Goal: Task Accomplishment & Management: Use online tool/utility

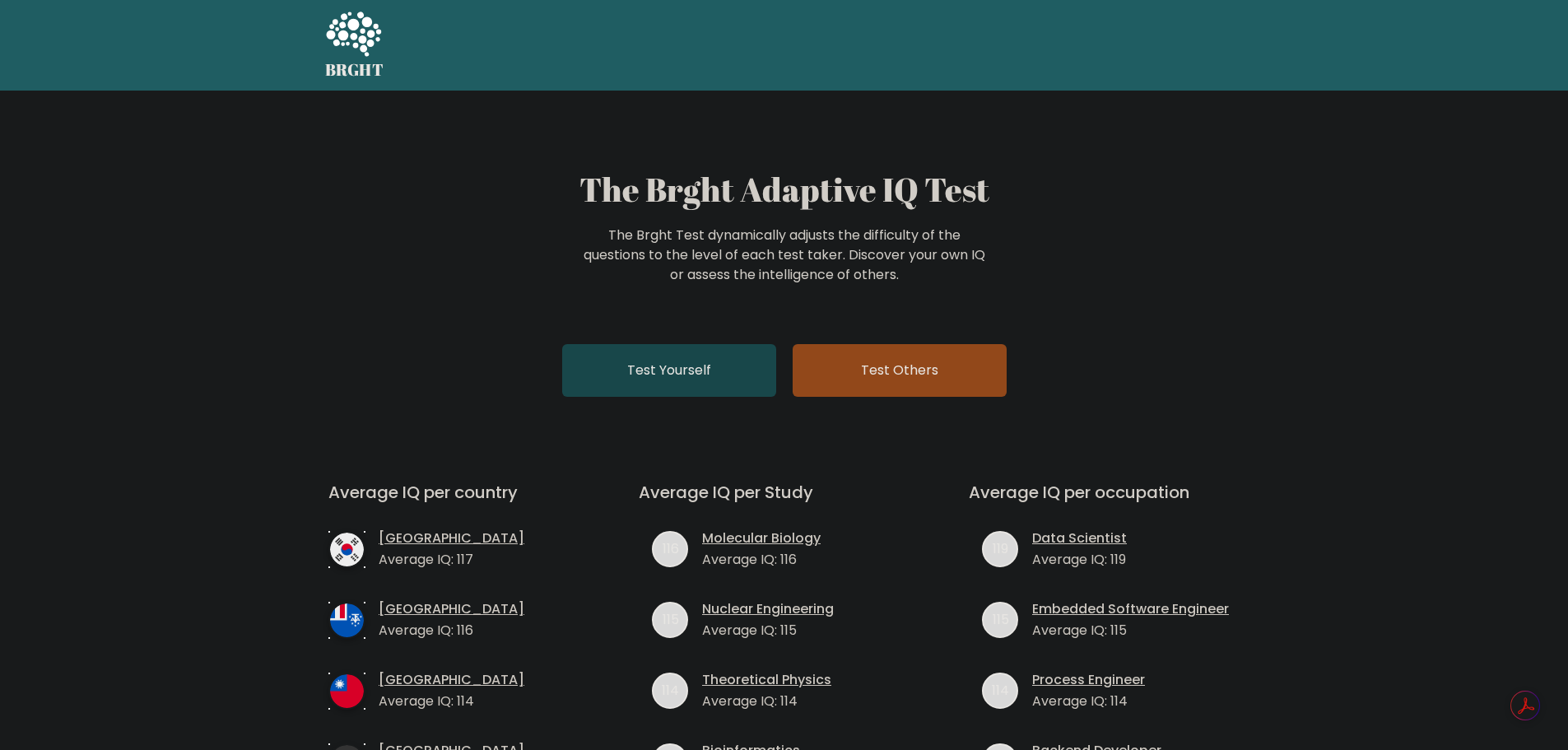
drag, startPoint x: 0, startPoint y: 0, endPoint x: 615, endPoint y: 356, distance: 710.6
click at [615, 356] on link "Test Yourself" at bounding box center [669, 371] width 214 height 53
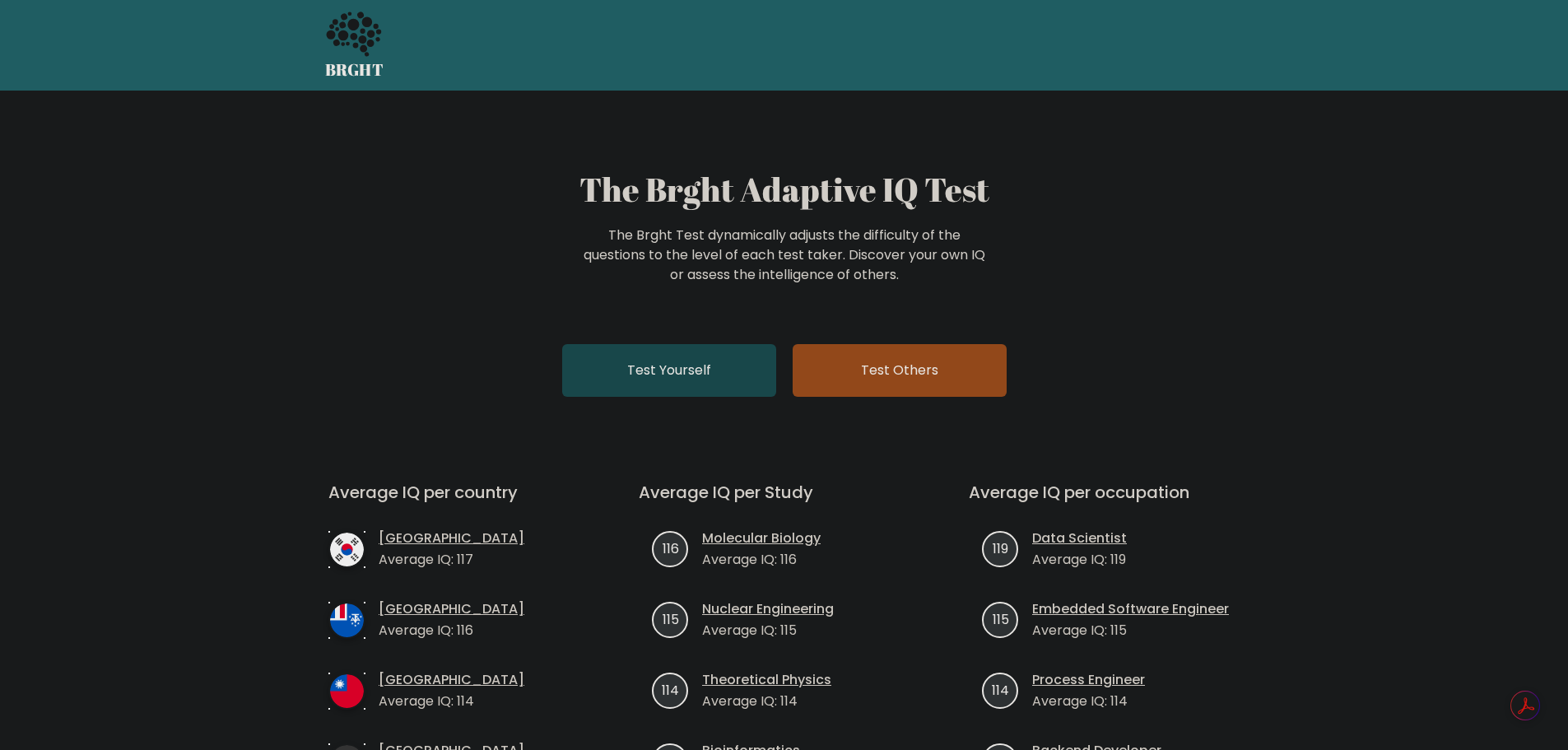
click at [678, 385] on link "Test Yourself" at bounding box center [669, 371] width 214 height 53
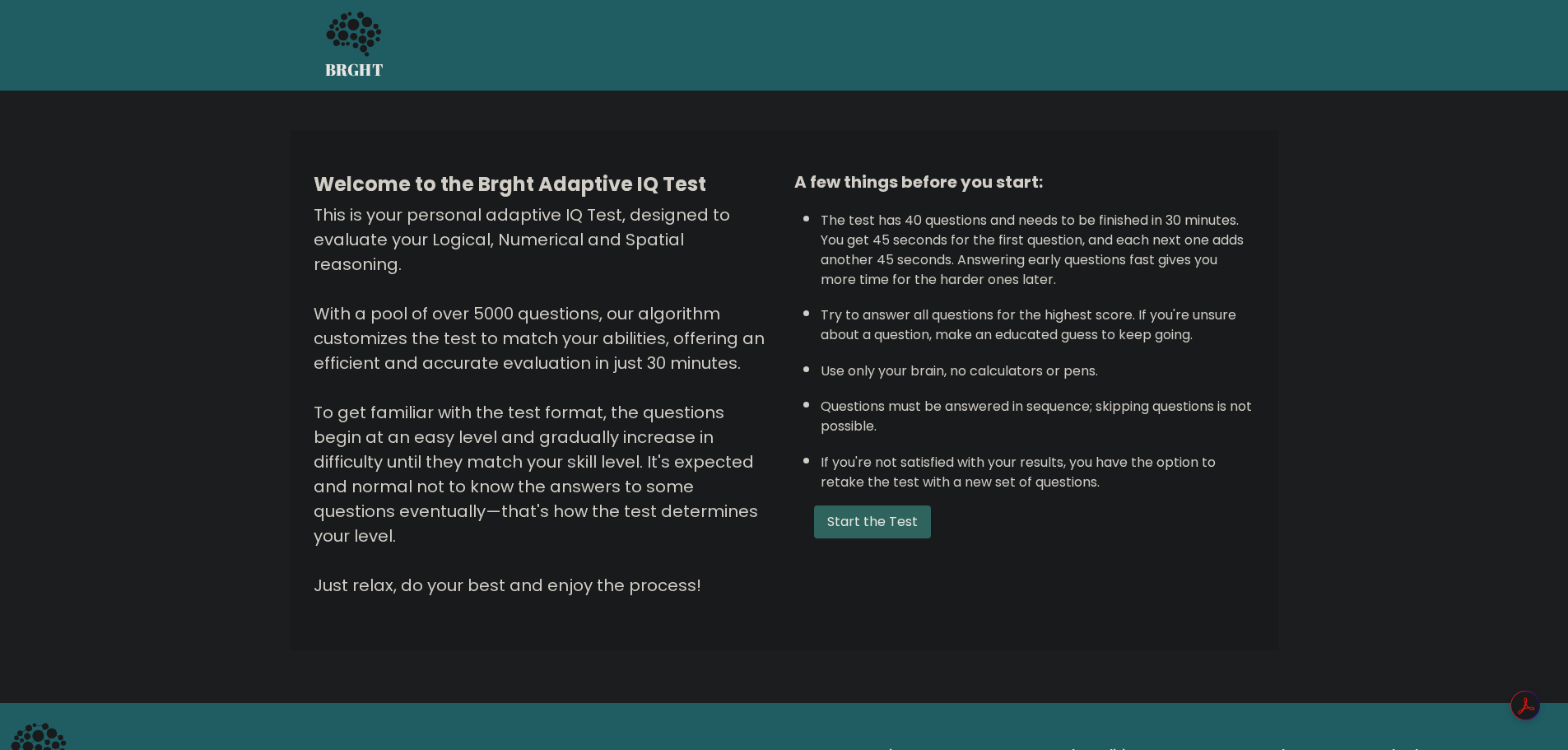
click at [876, 531] on button "Start the Test" at bounding box center [872, 522] width 117 height 33
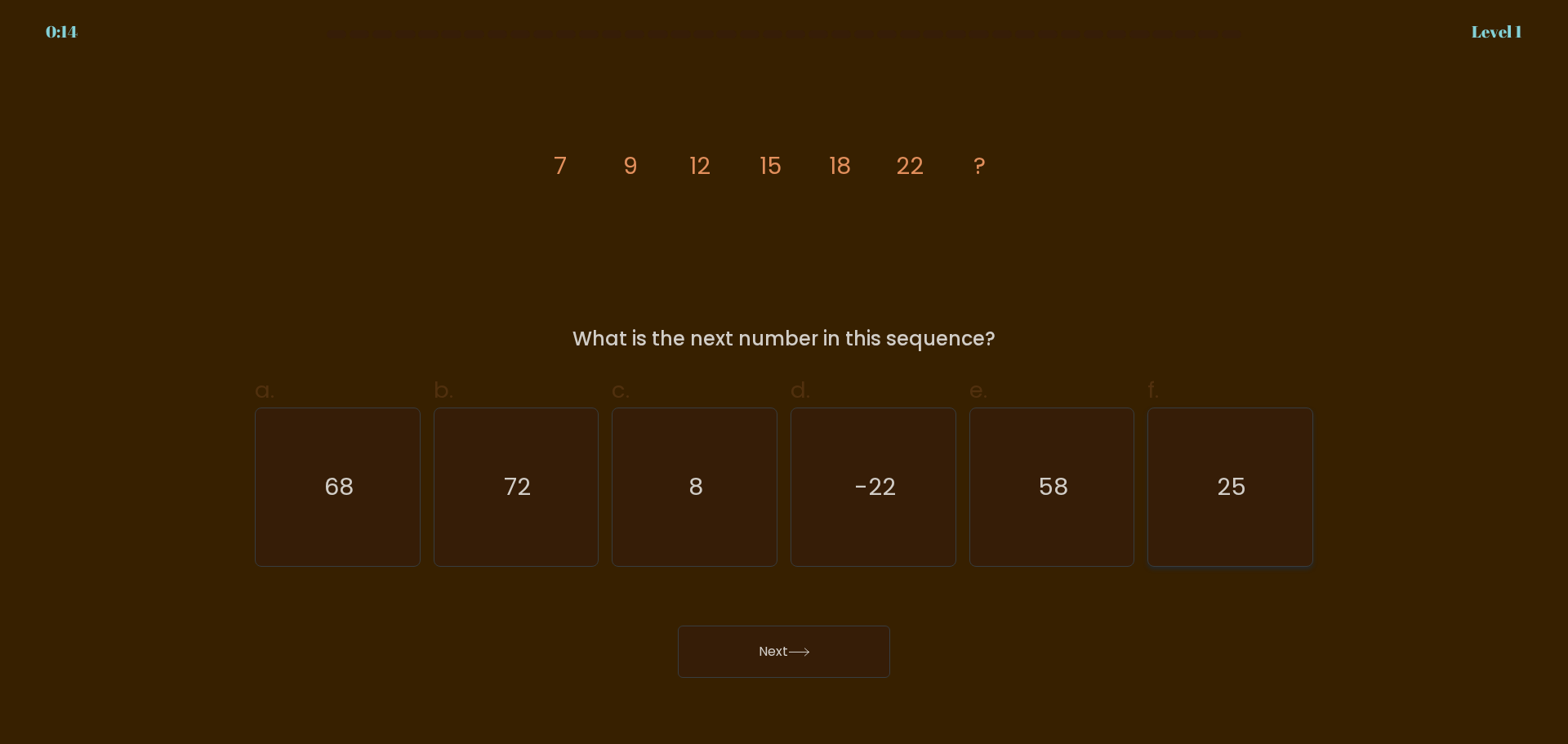
click at [1294, 528] on icon "25" at bounding box center [1230, 487] width 158 height 158
click at [784, 383] on input "f. 25" at bounding box center [784, 377] width 1 height 11
radio input "true"
click at [833, 620] on div "Next" at bounding box center [784, 631] width 1078 height 91
click at [784, 661] on button "Next" at bounding box center [784, 651] width 212 height 53
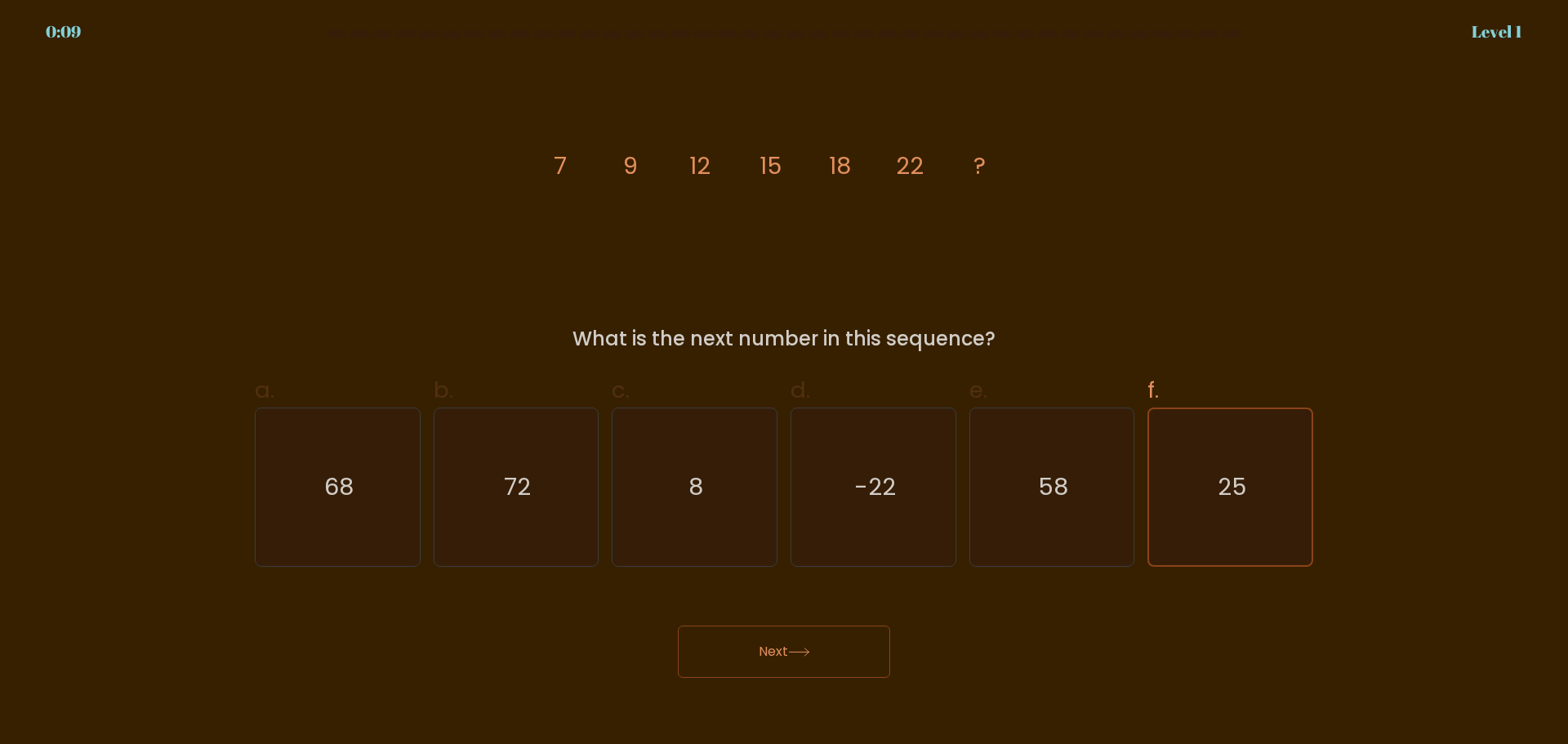
click at [784, 661] on button "Next" at bounding box center [784, 651] width 212 height 53
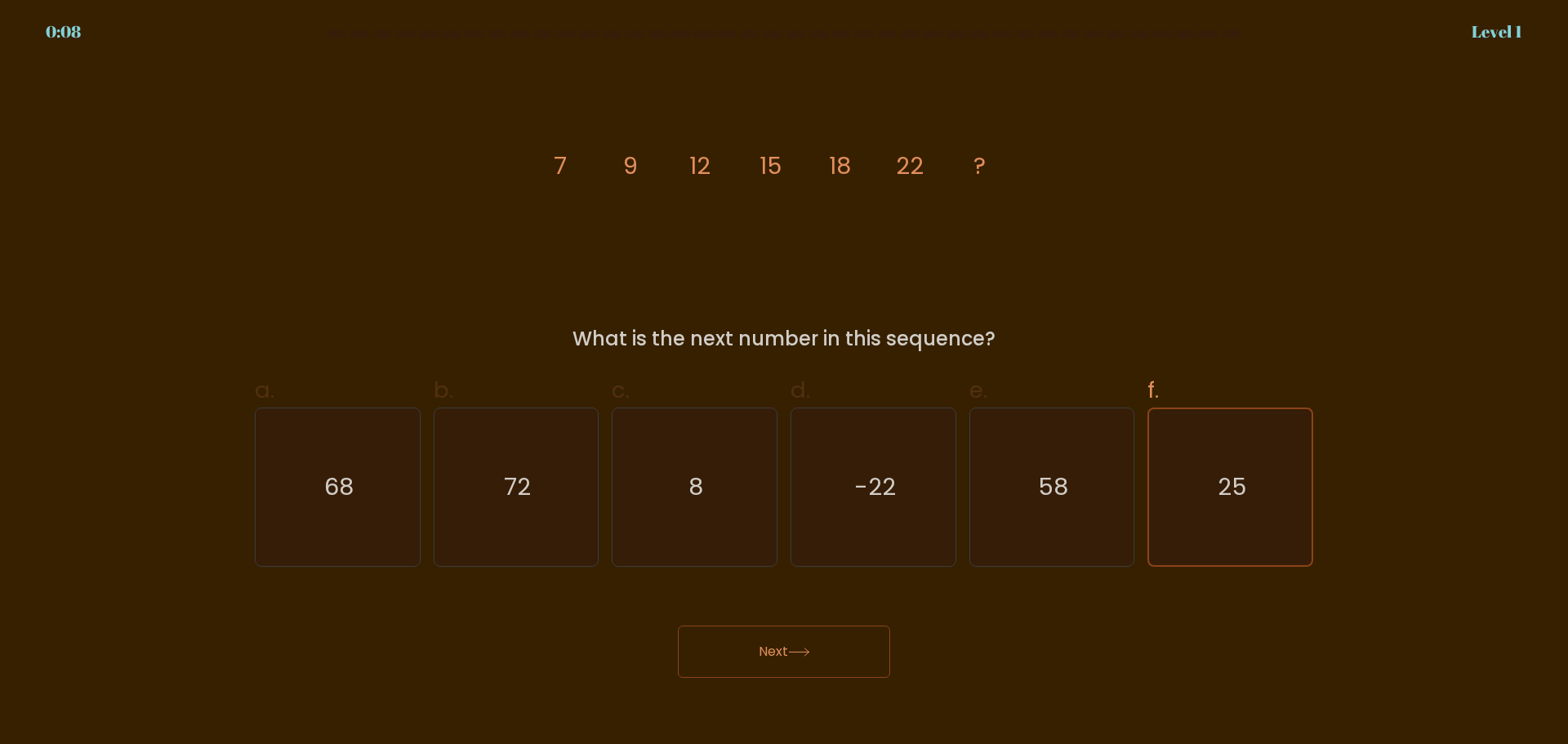
click at [690, 659] on button "Next" at bounding box center [784, 651] width 212 height 53
click at [687, 658] on button "Next" at bounding box center [784, 651] width 212 height 53
click at [705, 657] on button "Next" at bounding box center [784, 651] width 212 height 53
click at [711, 657] on button "Next" at bounding box center [784, 651] width 212 height 53
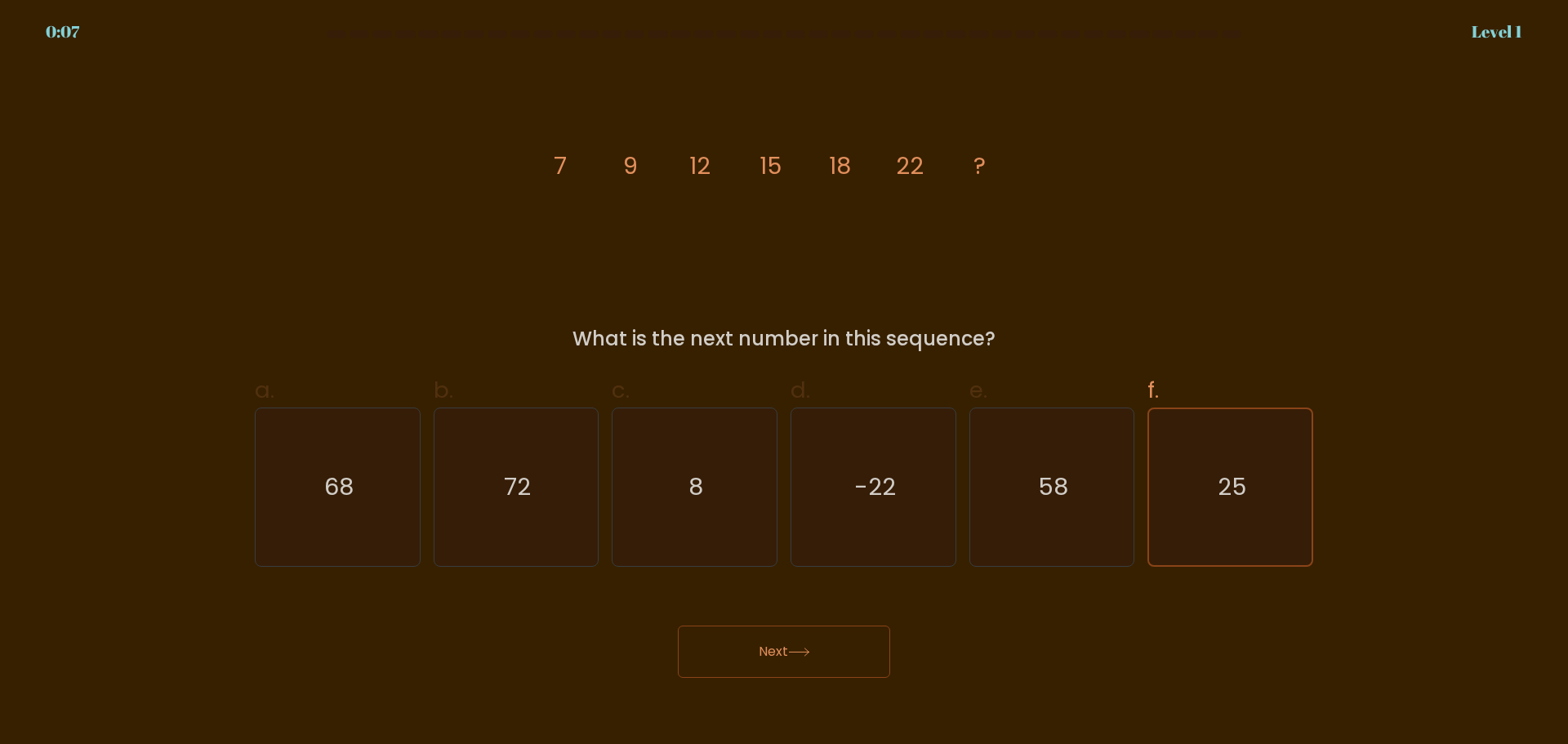
click at [786, 655] on button "Next" at bounding box center [784, 651] width 212 height 53
drag, startPoint x: 786, startPoint y: 655, endPoint x: 780, endPoint y: 671, distance: 17.1
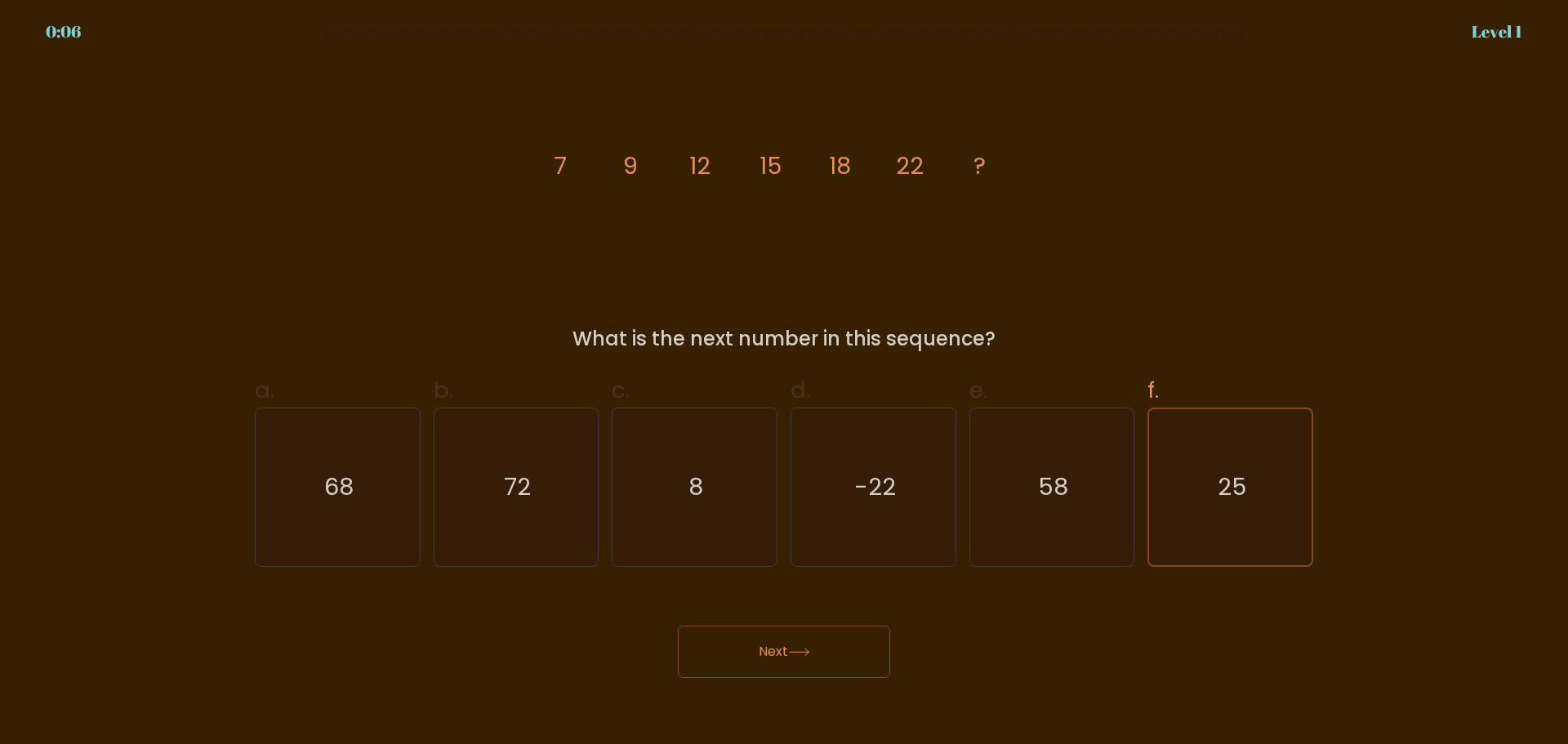
click at [780, 671] on button "Next" at bounding box center [784, 651] width 212 height 53
drag, startPoint x: 828, startPoint y: 673, endPoint x: 854, endPoint y: 665, distance: 27.2
click at [838, 672] on button "Next" at bounding box center [784, 651] width 212 height 53
click at [854, 665] on button "Next" at bounding box center [784, 651] width 212 height 53
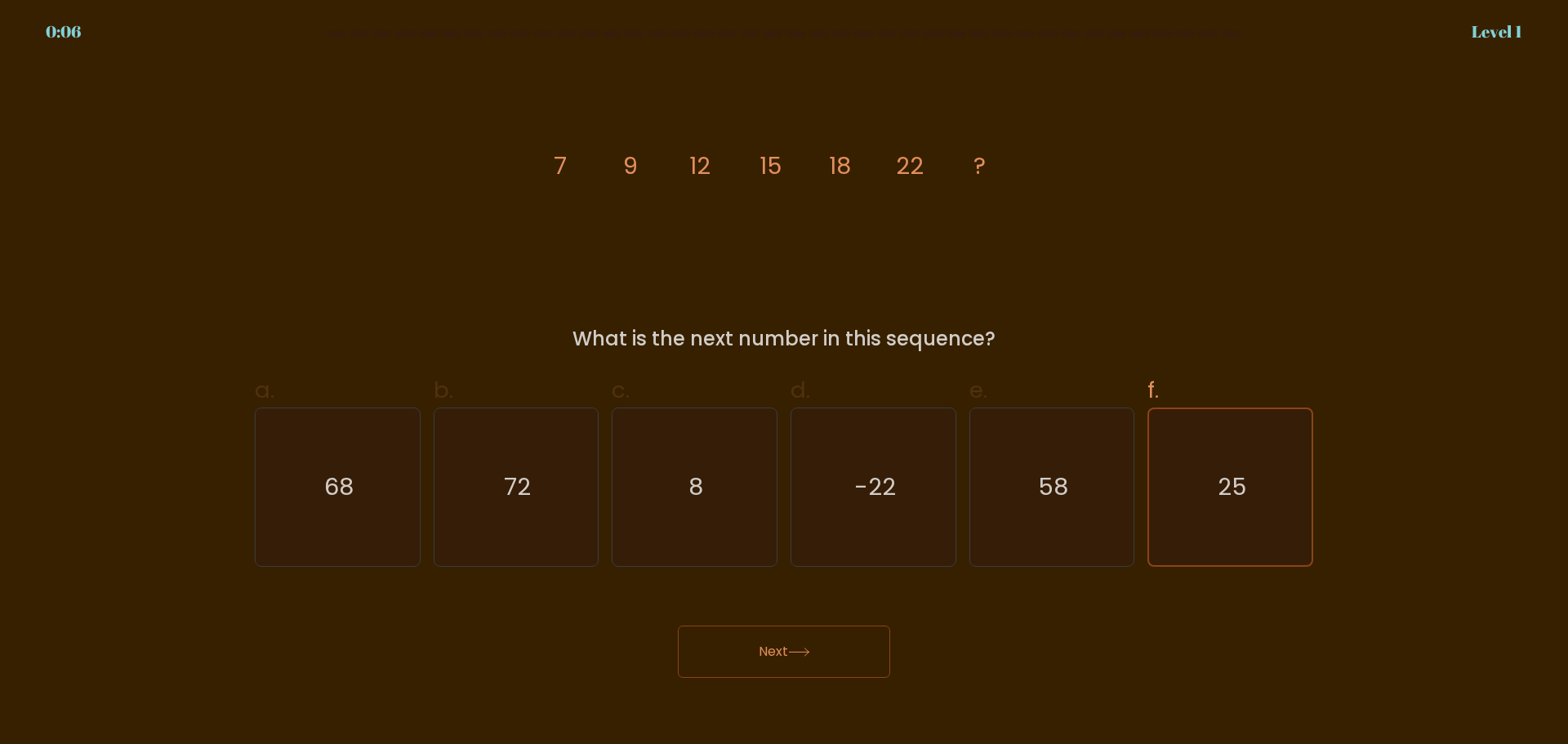
click at [854, 665] on button "Next" at bounding box center [784, 651] width 212 height 53
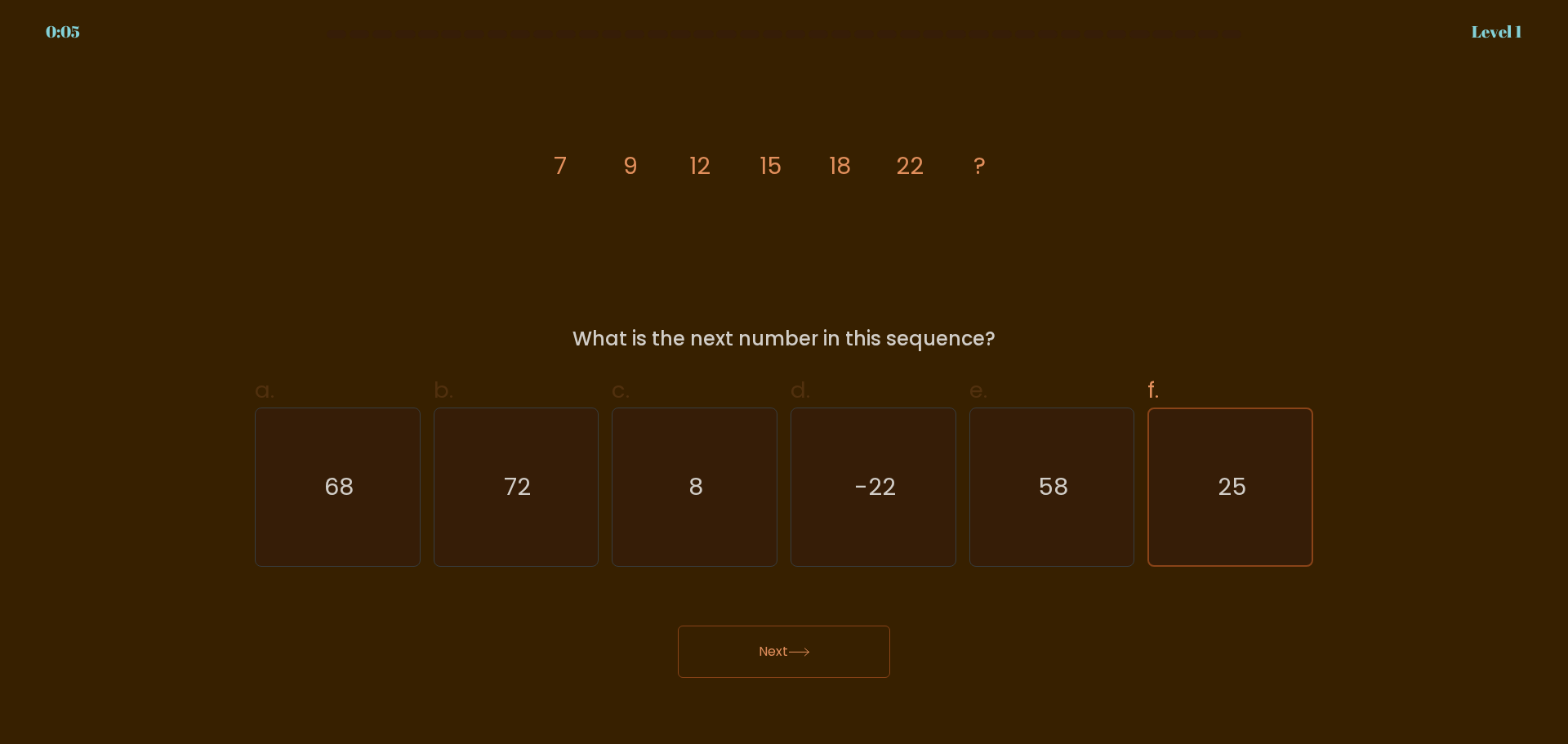
click at [854, 664] on button "Next" at bounding box center [784, 651] width 212 height 53
click at [784, 615] on div "Next" at bounding box center [784, 631] width 1078 height 91
click at [785, 636] on button "Next" at bounding box center [784, 651] width 212 height 53
click at [793, 644] on button "Next" at bounding box center [784, 651] width 212 height 53
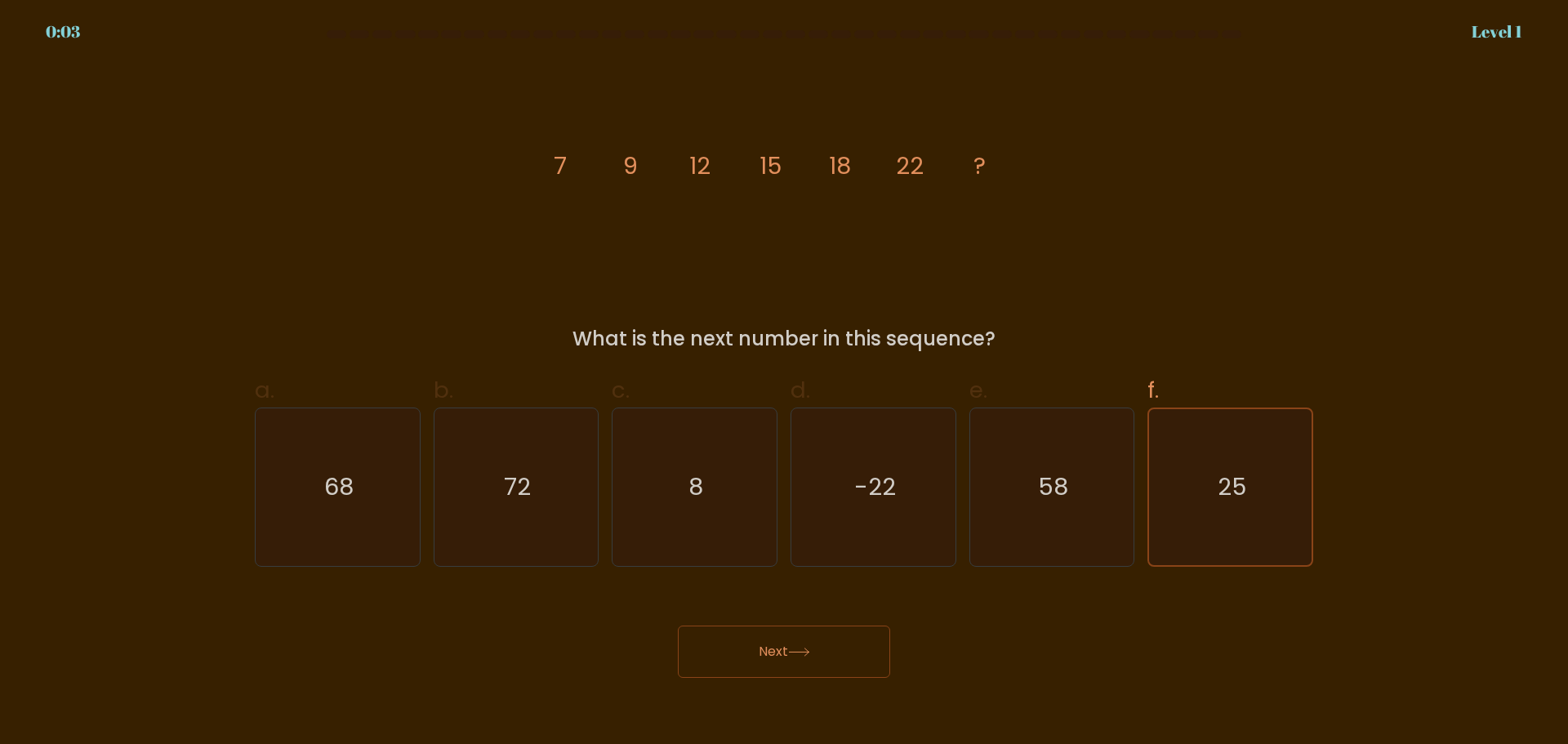
click at [812, 635] on button "Next" at bounding box center [784, 651] width 212 height 53
